Goal: Task Accomplishment & Management: Complete application form

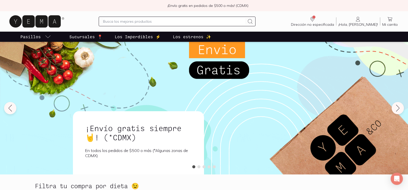
click at [234, 101] on div "¡Envío gratis siempre🤘! (*CDMX) En todos los pedidos de $500 o más (*Algunas zo…" at bounding box center [204, 111] width 268 height 128
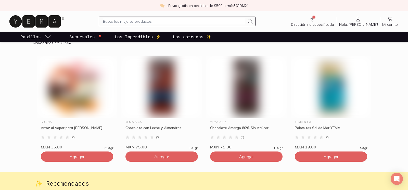
scroll to position [1260, 0]
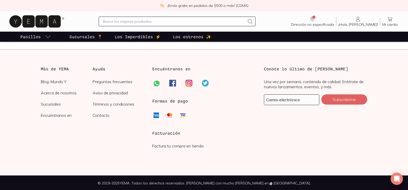
click at [162, 134] on h3 "Facturación" at bounding box center [203, 133] width 103 height 6
click at [178, 146] on link "Factura tu compra en tienda" at bounding box center [177, 145] width 51 height 5
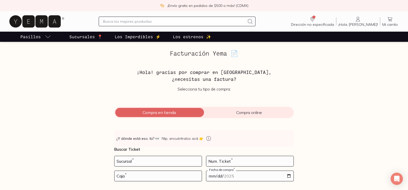
scroll to position [31, 0]
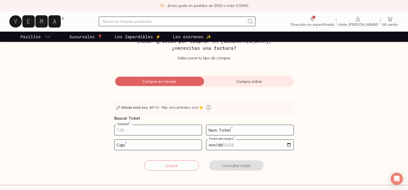
click at [178, 128] on input "number" at bounding box center [157, 130] width 87 height 10
type input "10002"
type input "16"
type input "02"
type input "[DATE]"
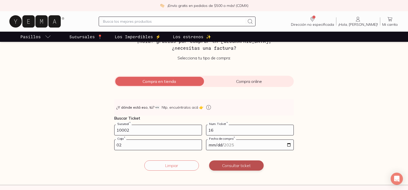
click at [233, 167] on button "Consultar ticket" at bounding box center [236, 165] width 55 height 10
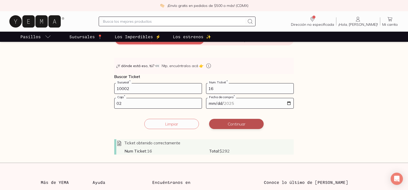
scroll to position [99, 0]
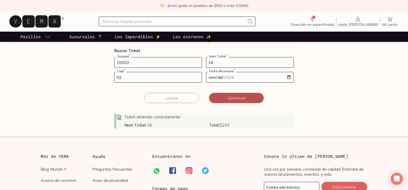
click at [235, 99] on button "Continuar" at bounding box center [236, 98] width 55 height 10
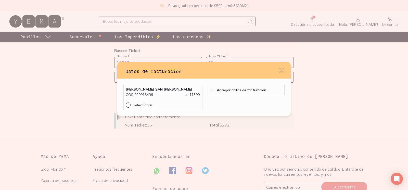
click at [145, 107] on p "Seleccionar" at bounding box center [142, 105] width 19 height 5
click at [130, 107] on input "Seleccionar" at bounding box center [128, 105] width 4 height 4
radio input "true"
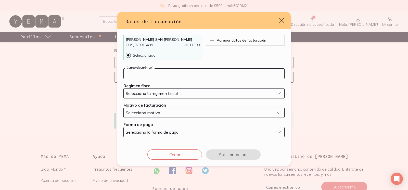
click at [159, 76] on input "default" at bounding box center [204, 74] width 161 height 10
type input "[EMAIL_ADDRESS][DOMAIN_NAME]"
click at [163, 93] on span "Selecciona tu regimen fiscal" at bounding box center [152, 93] width 52 height 5
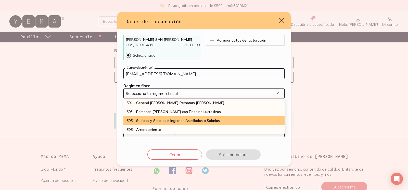
scroll to position [135, 0]
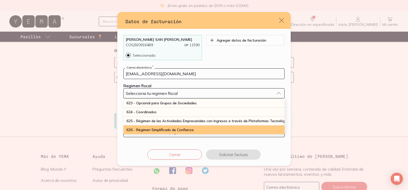
click at [161, 128] on span "626 - Régimen Simplificado de Confianza" at bounding box center [159, 130] width 67 height 5
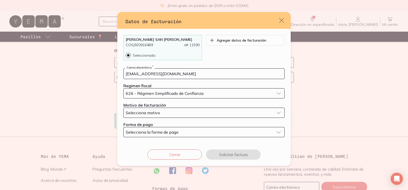
click at [161, 113] on div "Selecciona motivo" at bounding box center [200, 112] width 148 height 5
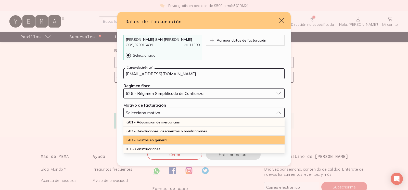
click at [155, 142] on span "G03 - Gastos en general" at bounding box center [146, 140] width 41 height 5
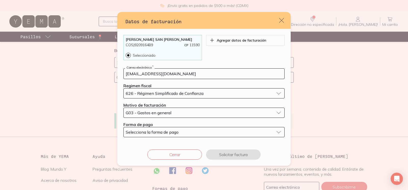
click at [162, 131] on span "Selecciona la forma de pago" at bounding box center [152, 132] width 53 height 5
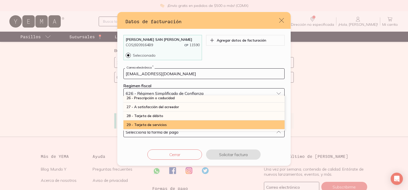
scroll to position [134, 0]
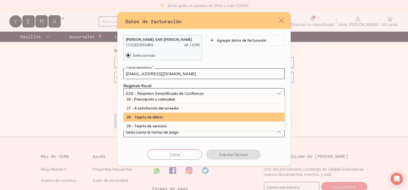
click at [161, 119] on span "28 - Tarjeta de débito" at bounding box center [144, 117] width 37 height 5
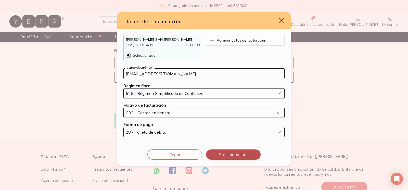
click at [233, 156] on button "Solicitar factura" at bounding box center [233, 154] width 55 height 10
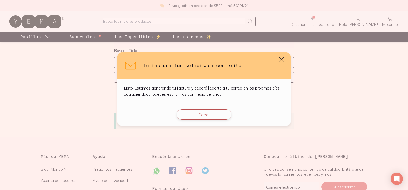
click at [199, 113] on button "Cerrar" at bounding box center [204, 114] width 55 height 10
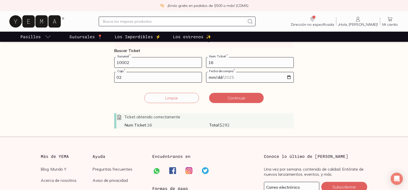
click at [152, 63] on input "10002" at bounding box center [157, 62] width 87 height 10
type input "207"
type input "01"
type input "[DATE]"
click at [247, 92] on form "10002 Sucursal * 207 Num. Ticket * 01 Caja * [DATE] Fecha de compra * Ticket ob…" at bounding box center [204, 92] width 180 height 71
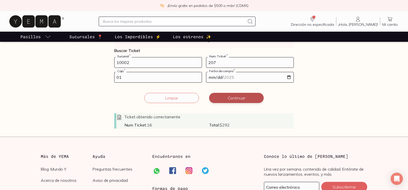
click at [240, 97] on button "Continuar" at bounding box center [236, 98] width 55 height 10
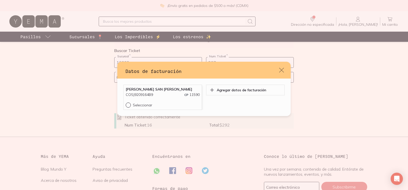
click at [144, 104] on p "Seleccionar" at bounding box center [142, 105] width 19 height 5
click at [130, 104] on input "Seleccionar" at bounding box center [128, 105] width 4 height 4
radio input "true"
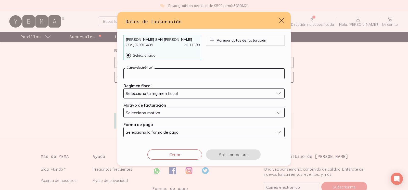
click at [165, 76] on input "default" at bounding box center [204, 74] width 161 height 10
type input "[EMAIL_ADDRESS][DOMAIN_NAME]"
click at [158, 93] on span "Selecciona tu regimen fiscal" at bounding box center [152, 93] width 52 height 5
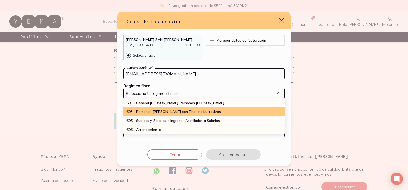
scroll to position [135, 0]
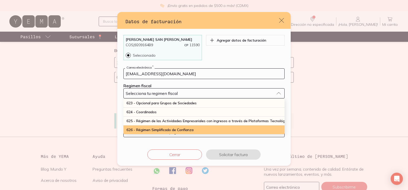
click at [160, 128] on span "626 - Régimen Simplificado de Confianza" at bounding box center [159, 130] width 67 height 5
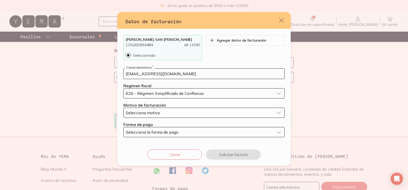
click at [154, 112] on span "Selecciona motivo" at bounding box center [143, 112] width 34 height 5
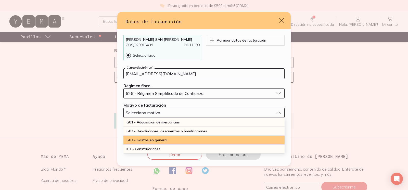
click at [156, 140] on span "G03 - Gastos en general" at bounding box center [146, 140] width 41 height 5
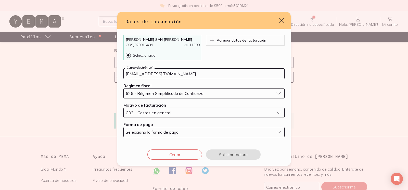
click at [156, 131] on span "Selecciona la forma de pago" at bounding box center [152, 132] width 53 height 5
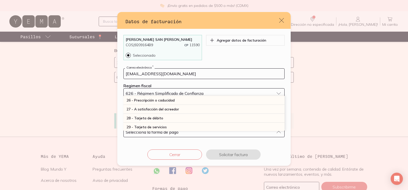
scroll to position [132, 0]
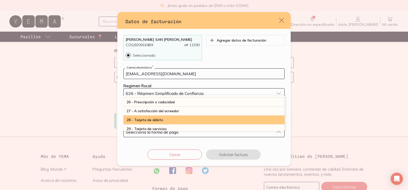
click at [163, 118] on div "28 - Tarjeta de débito" at bounding box center [203, 120] width 161 height 9
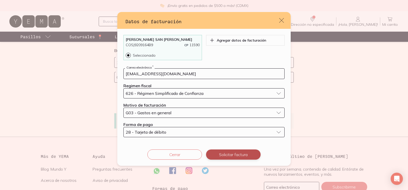
click at [218, 155] on button "Solicitar factura" at bounding box center [233, 154] width 55 height 10
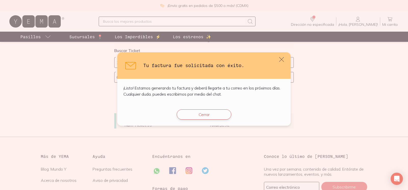
click at [197, 111] on button "Cerrar" at bounding box center [204, 114] width 55 height 10
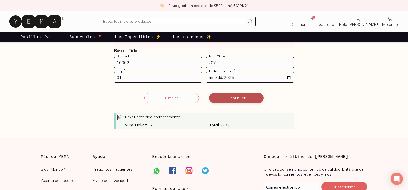
click at [223, 96] on button "Continuar" at bounding box center [236, 98] width 55 height 10
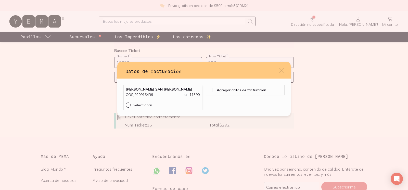
click at [143, 105] on p "Seleccionar" at bounding box center [142, 105] width 19 height 5
click at [130, 105] on input "Seleccionar" at bounding box center [128, 105] width 4 height 4
radio input "true"
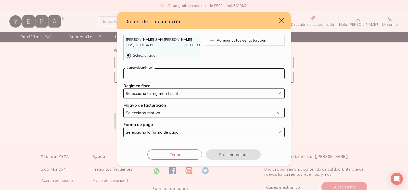
click at [171, 77] on input "default" at bounding box center [204, 74] width 161 height 10
type input "[EMAIL_ADDRESS][DOMAIN_NAME]"
click at [179, 91] on div "Selecciona tu regimen fiscal" at bounding box center [200, 93] width 148 height 5
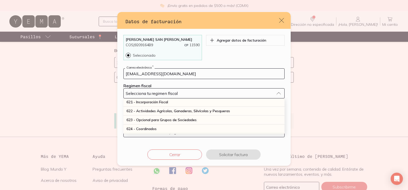
scroll to position [135, 0]
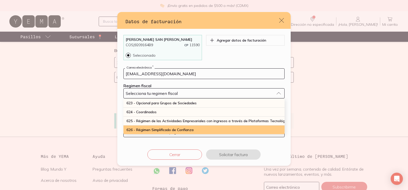
click at [162, 129] on span "626 - Régimen Simplificado de Confianza" at bounding box center [159, 130] width 67 height 5
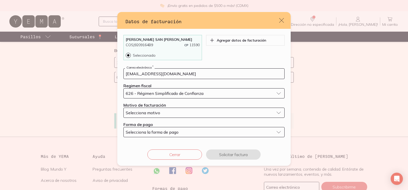
click at [160, 116] on button "Selecciona motivo" at bounding box center [203, 113] width 161 height 10
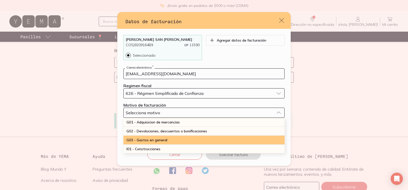
click at [156, 139] on span "G03 - Gastos en general" at bounding box center [146, 140] width 41 height 5
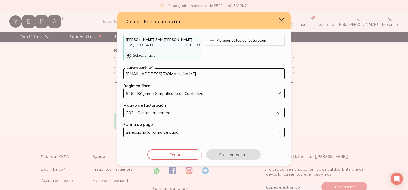
click at [161, 134] on span "Selecciona la forma de pago" at bounding box center [152, 132] width 53 height 5
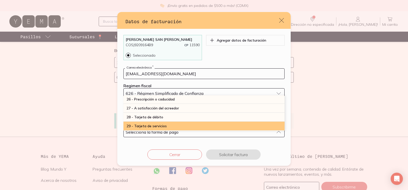
scroll to position [132, 0]
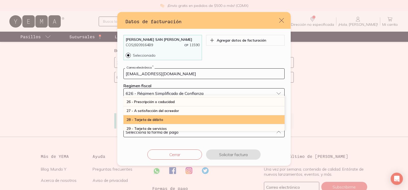
click at [162, 119] on div "28 - Tarjeta de débito" at bounding box center [203, 119] width 161 height 9
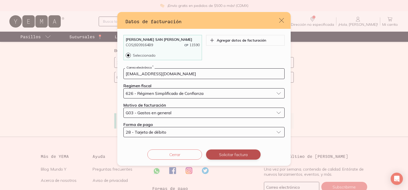
click at [234, 154] on button "Solicitar factura" at bounding box center [233, 154] width 55 height 10
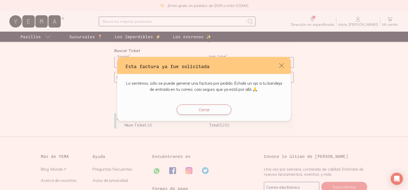
click at [203, 111] on button "Cerrar" at bounding box center [204, 110] width 55 height 10
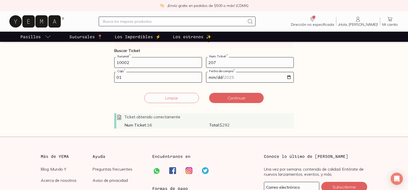
click at [158, 65] on input "10002" at bounding box center [157, 62] width 87 height 10
click at [228, 60] on input "207" at bounding box center [249, 62] width 87 height 10
type input "139"
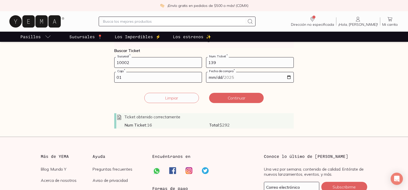
click at [226, 76] on input "[DATE]" at bounding box center [249, 77] width 87 height 10
type input "[DATE]"
click at [268, 86] on form "10002 Sucursal * 139 Num. Ticket * 01 Caja * [DATE] Fecha de compra * Ticket ob…" at bounding box center [204, 92] width 180 height 71
click at [253, 93] on button "Continuar" at bounding box center [236, 98] width 55 height 10
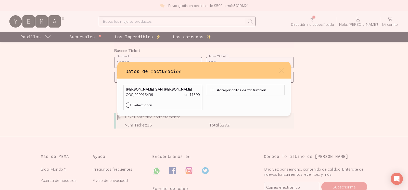
click at [149, 105] on p "Seleccionar" at bounding box center [142, 105] width 19 height 5
click at [130, 105] on input "Seleccionar" at bounding box center [128, 105] width 4 height 4
radio input "true"
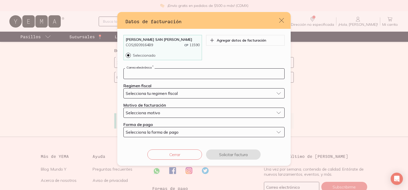
click at [168, 75] on input "default" at bounding box center [204, 74] width 161 height 10
type input "[EMAIL_ADDRESS][DOMAIN_NAME]"
click at [159, 97] on button "Selecciona tu regimen fiscal" at bounding box center [203, 93] width 161 height 10
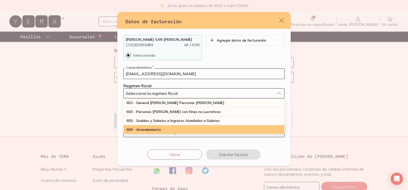
scroll to position [135, 0]
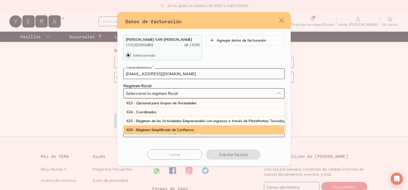
click at [168, 128] on span "626 - Régimen Simplificado de Confianza" at bounding box center [159, 130] width 67 height 5
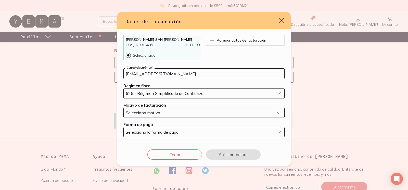
click at [164, 109] on button "Selecciona motivo" at bounding box center [203, 113] width 161 height 10
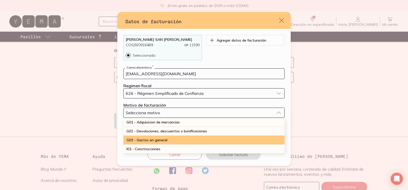
click at [153, 137] on div "G03 - Gastos en general" at bounding box center [203, 140] width 161 height 9
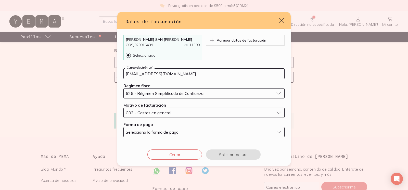
click at [168, 134] on span "Selecciona la forma de pago" at bounding box center [152, 132] width 53 height 5
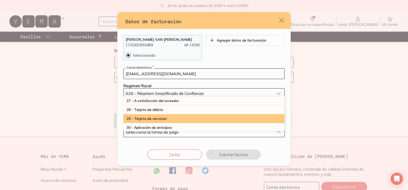
scroll to position [139, 0]
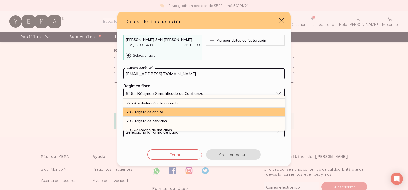
click at [164, 112] on div "28 - Tarjeta de débito" at bounding box center [203, 112] width 161 height 9
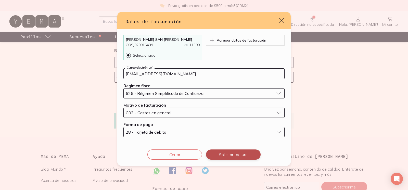
click at [246, 155] on button "Solicitar factura" at bounding box center [233, 154] width 55 height 10
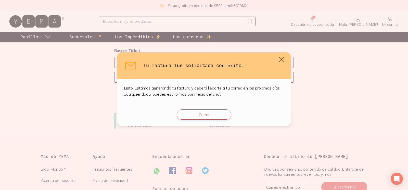
click at [208, 116] on button "Cerrar" at bounding box center [204, 114] width 55 height 10
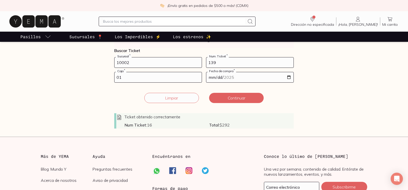
click at [158, 62] on input "10002" at bounding box center [157, 62] width 87 height 10
click at [227, 64] on input "139" at bounding box center [249, 62] width 87 height 10
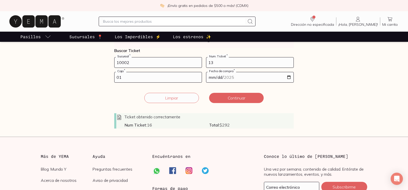
type input "1"
type input "50"
type input "02"
type input "[DATE]"
click at [235, 93] on button "Continuar" at bounding box center [236, 98] width 55 height 10
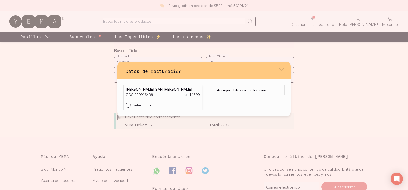
click at [144, 105] on p "Seleccionar" at bounding box center [142, 105] width 19 height 5
click at [130, 105] on input "Seleccionar" at bounding box center [128, 105] width 4 height 4
radio input "true"
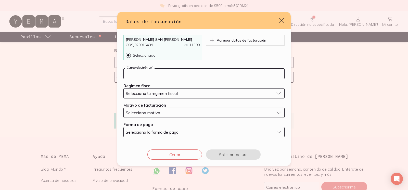
click at [167, 72] on input "default" at bounding box center [204, 74] width 161 height 10
type input "[EMAIL_ADDRESS][DOMAIN_NAME]"
click at [161, 93] on span "Selecciona tu regimen fiscal" at bounding box center [152, 93] width 52 height 5
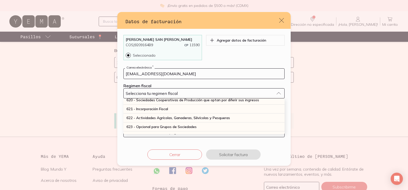
scroll to position [135, 0]
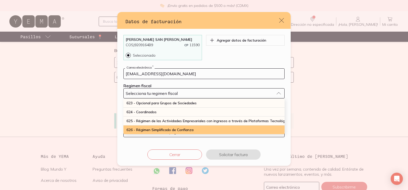
click at [165, 130] on span "626 - Régimen Simplificado de Confianza" at bounding box center [159, 130] width 67 height 5
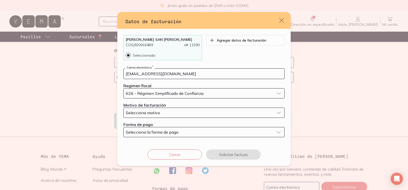
click at [160, 107] on label "Motivo de facturación" at bounding box center [144, 105] width 43 height 5
click at [152, 109] on button "Selecciona motivo" at bounding box center [203, 113] width 161 height 10
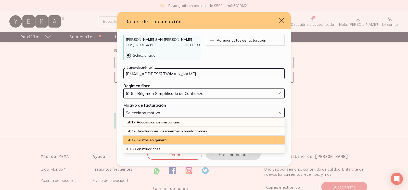
click at [146, 139] on span "G03 - Gastos en general" at bounding box center [146, 140] width 41 height 5
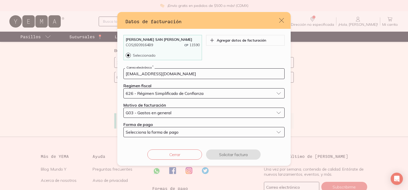
click at [159, 133] on span "Selecciona la forma de pago" at bounding box center [152, 132] width 53 height 5
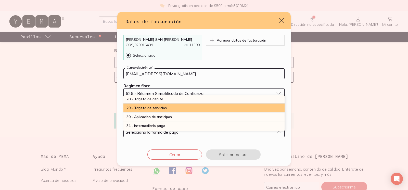
scroll to position [150, 0]
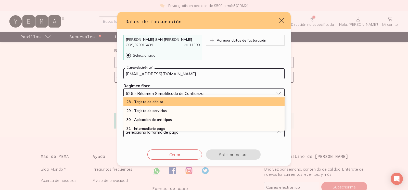
click at [161, 104] on span "28 - Tarjeta de débito" at bounding box center [144, 101] width 37 height 5
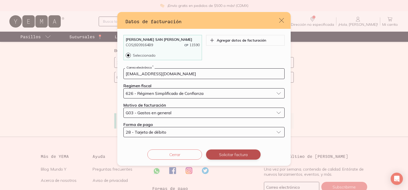
click at [239, 158] on button "Solicitar factura" at bounding box center [233, 154] width 55 height 10
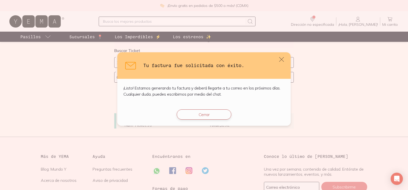
click at [209, 114] on button "Cerrar" at bounding box center [204, 114] width 55 height 10
